Goal: Find contact information: Find contact information

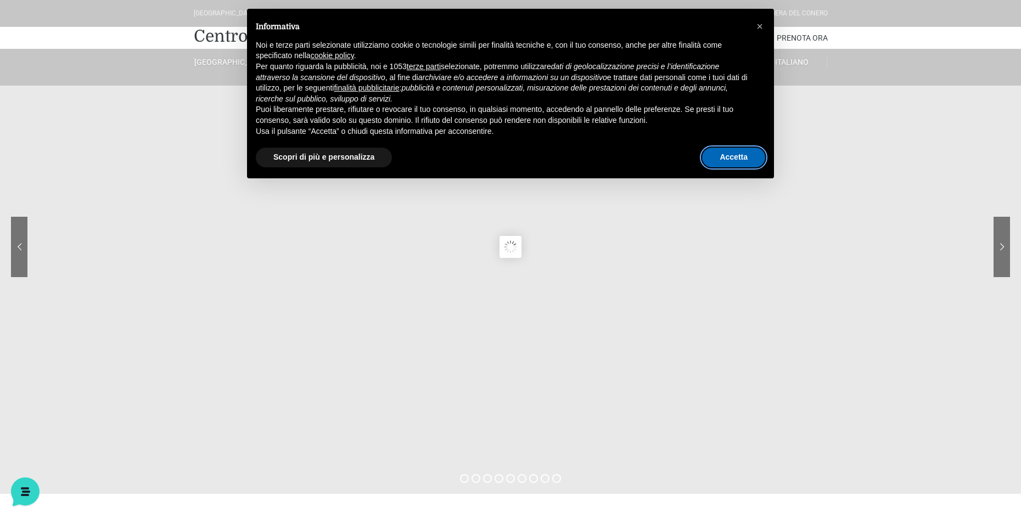
click at [737, 158] on button "Accetta" at bounding box center [733, 158] width 63 height 20
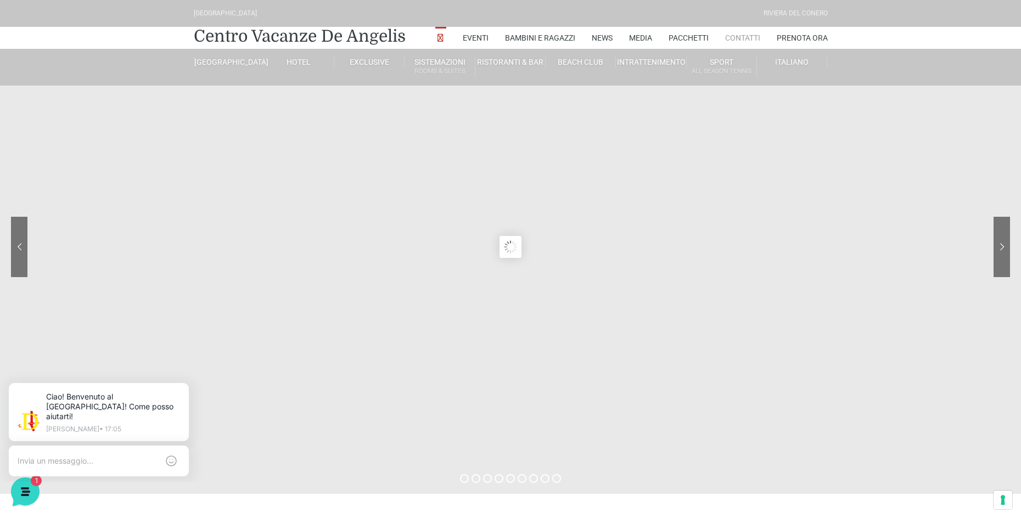
click at [746, 40] on link "Contatti" at bounding box center [742, 38] width 35 height 22
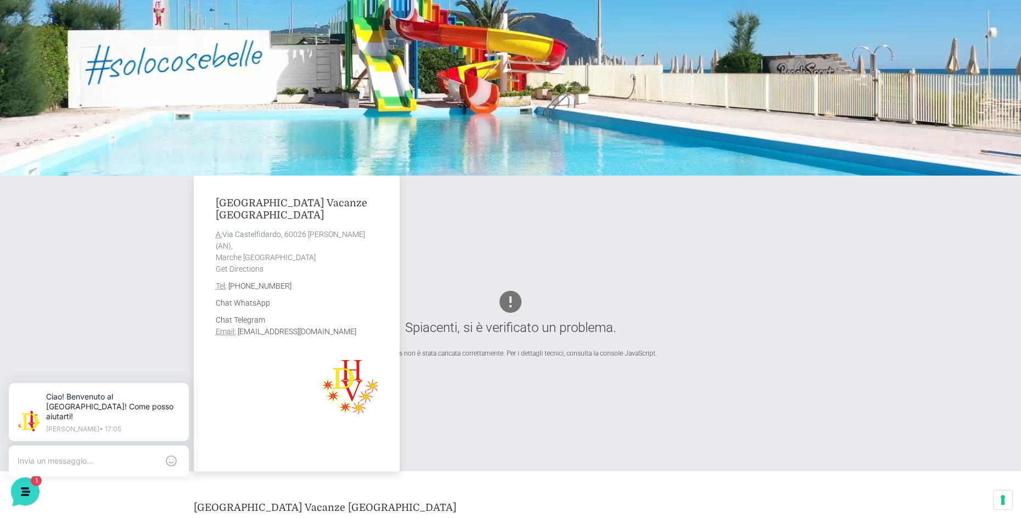
click at [374, 330] on address "Chat Telegram Email: info@villaggiocentrovacanzedeangelis.it" at bounding box center [297, 326] width 162 height 23
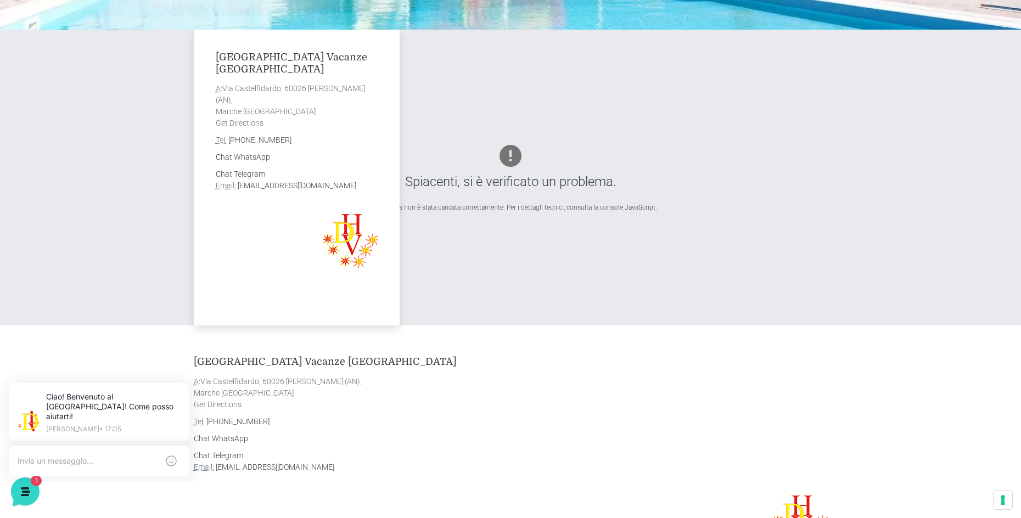
scroll to position [384, 0]
